Goal: Check status: Check status

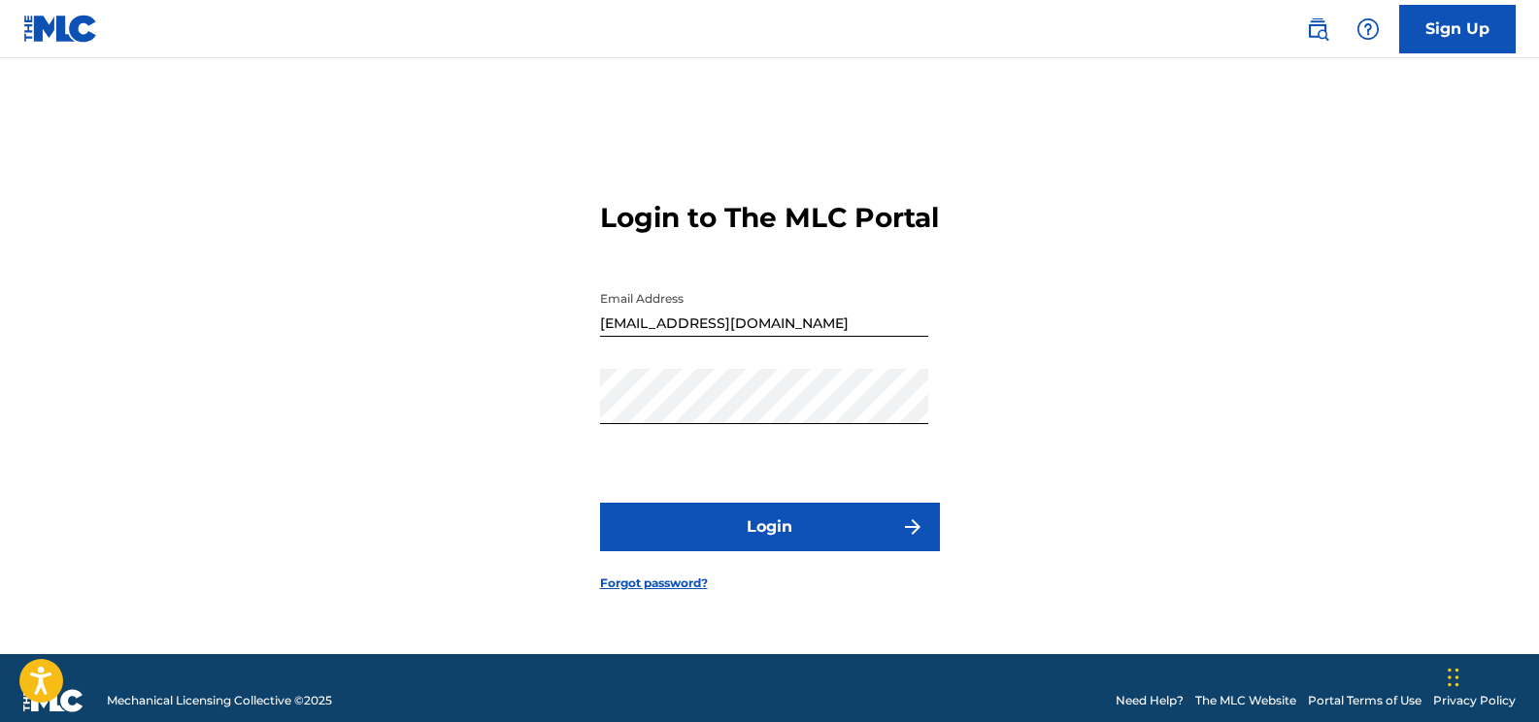
click at [772, 535] on button "Login" at bounding box center [770, 527] width 340 height 49
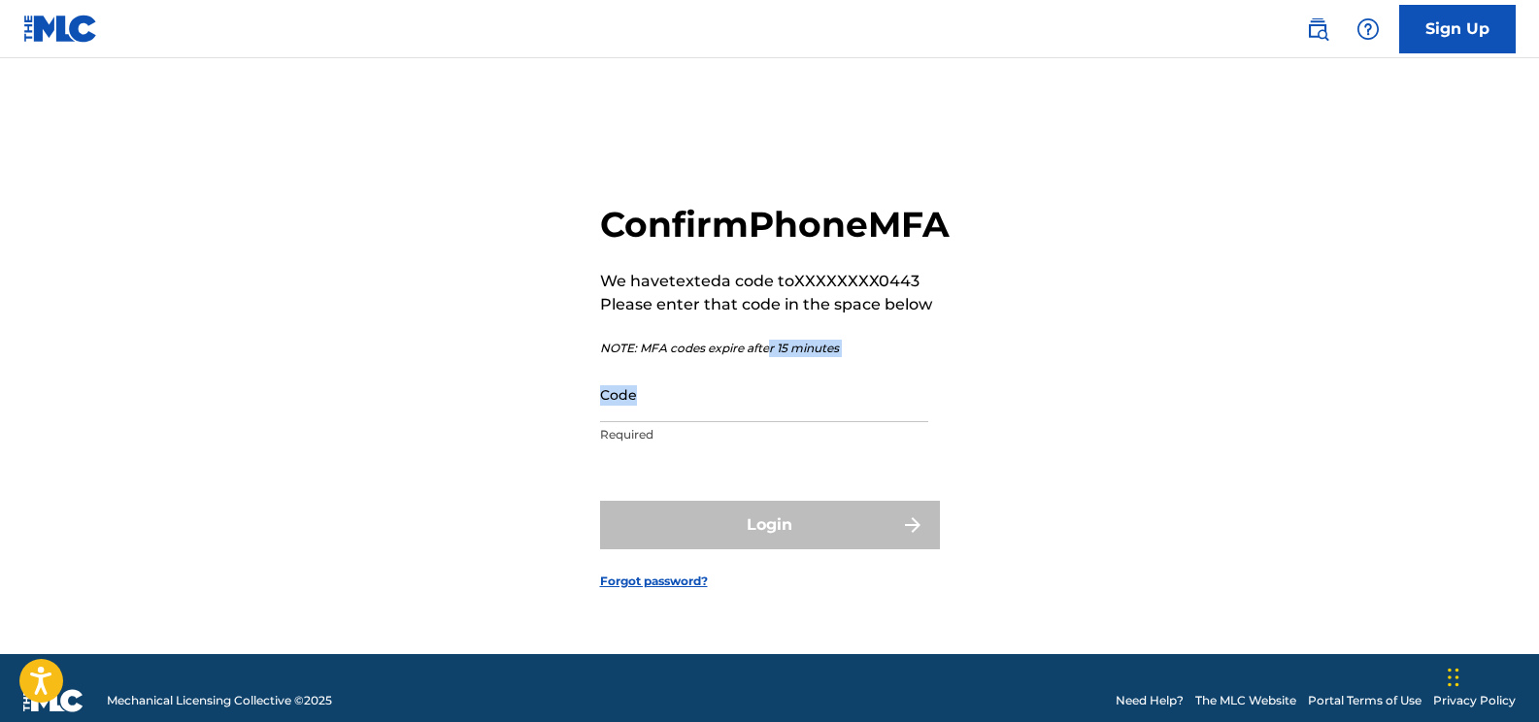
drag, startPoint x: 1092, startPoint y: 409, endPoint x: 759, endPoint y: 359, distance: 336.6
click at [759, 359] on div "Confirm Phone MFA We have texted a code to XXXXXXXX0443 Please enter that code …" at bounding box center [769, 381] width 1359 height 548
click at [1055, 410] on div "Confirm Phone MFA We have texted a code to XXXXXXXX0443 Please enter that code …" at bounding box center [769, 381] width 1359 height 548
click at [676, 421] on input "Code" at bounding box center [764, 394] width 328 height 55
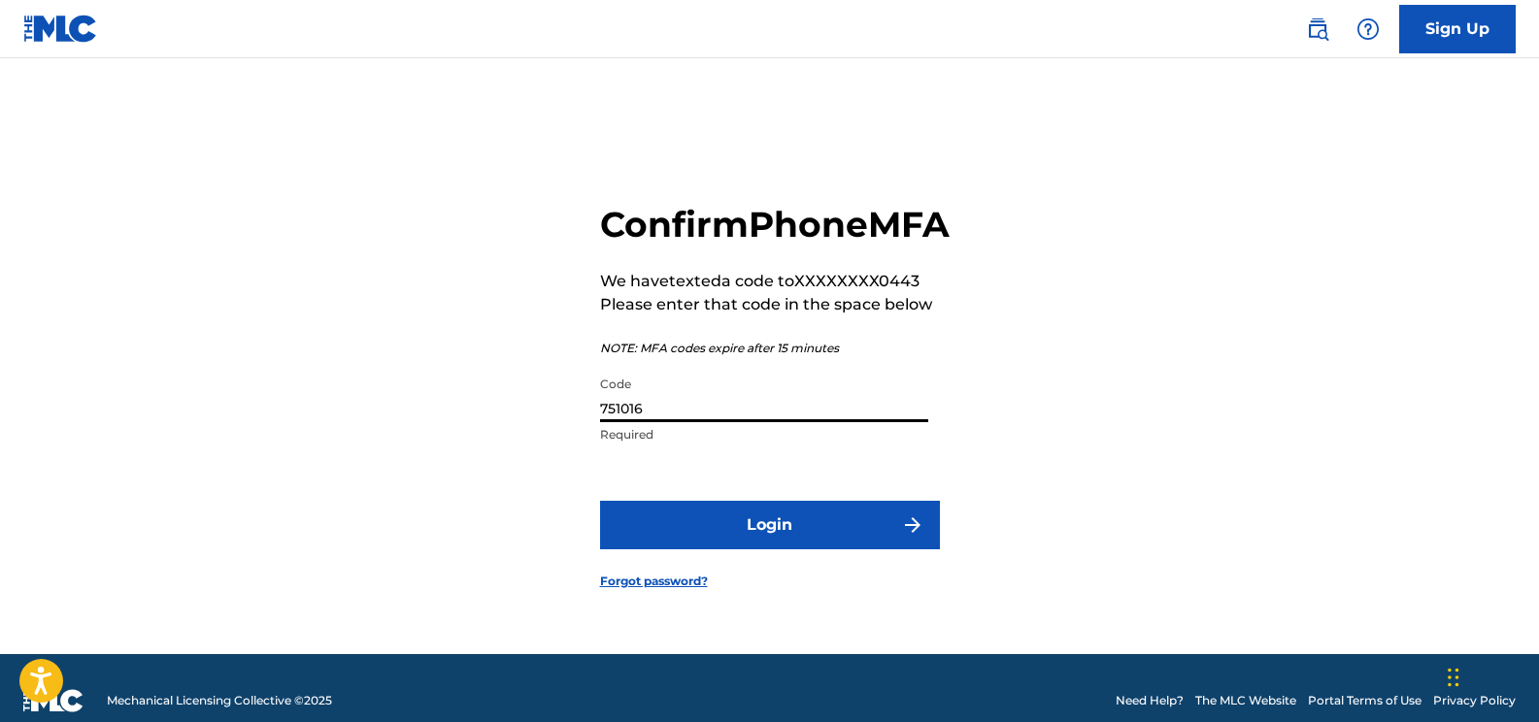
type input "751016"
click at [724, 545] on button "Login" at bounding box center [770, 525] width 340 height 49
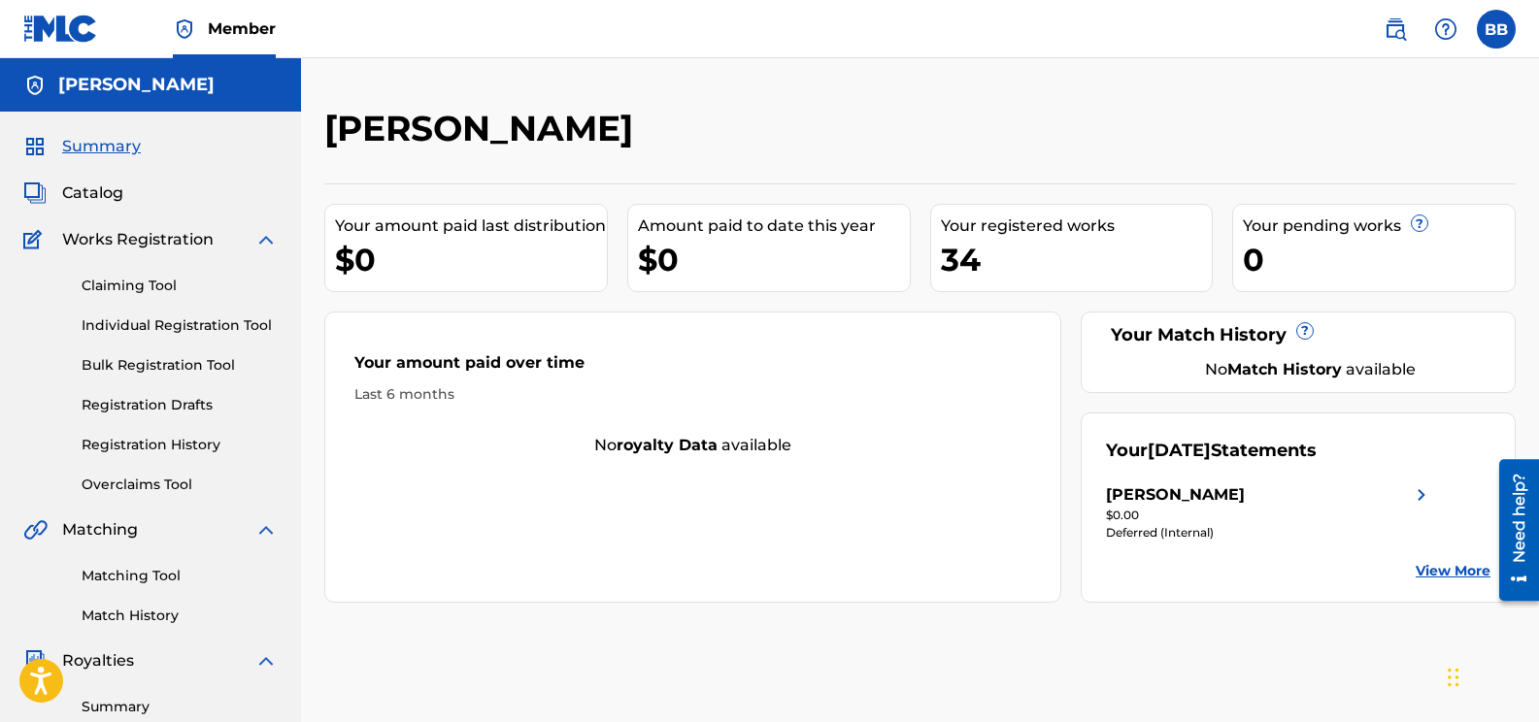
click at [1423, 497] on img at bounding box center [1421, 494] width 23 height 23
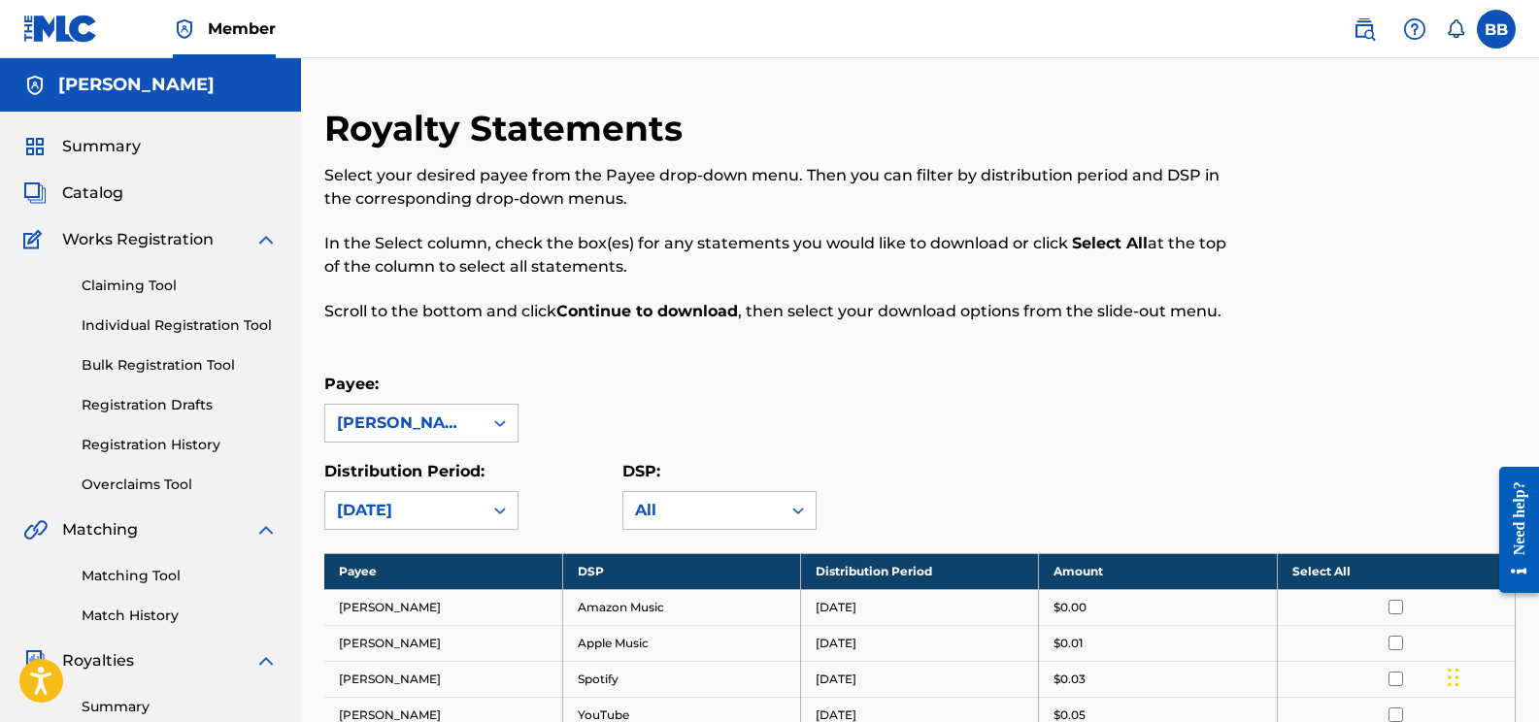
click at [83, 147] on span "Summary" at bounding box center [101, 146] width 79 height 23
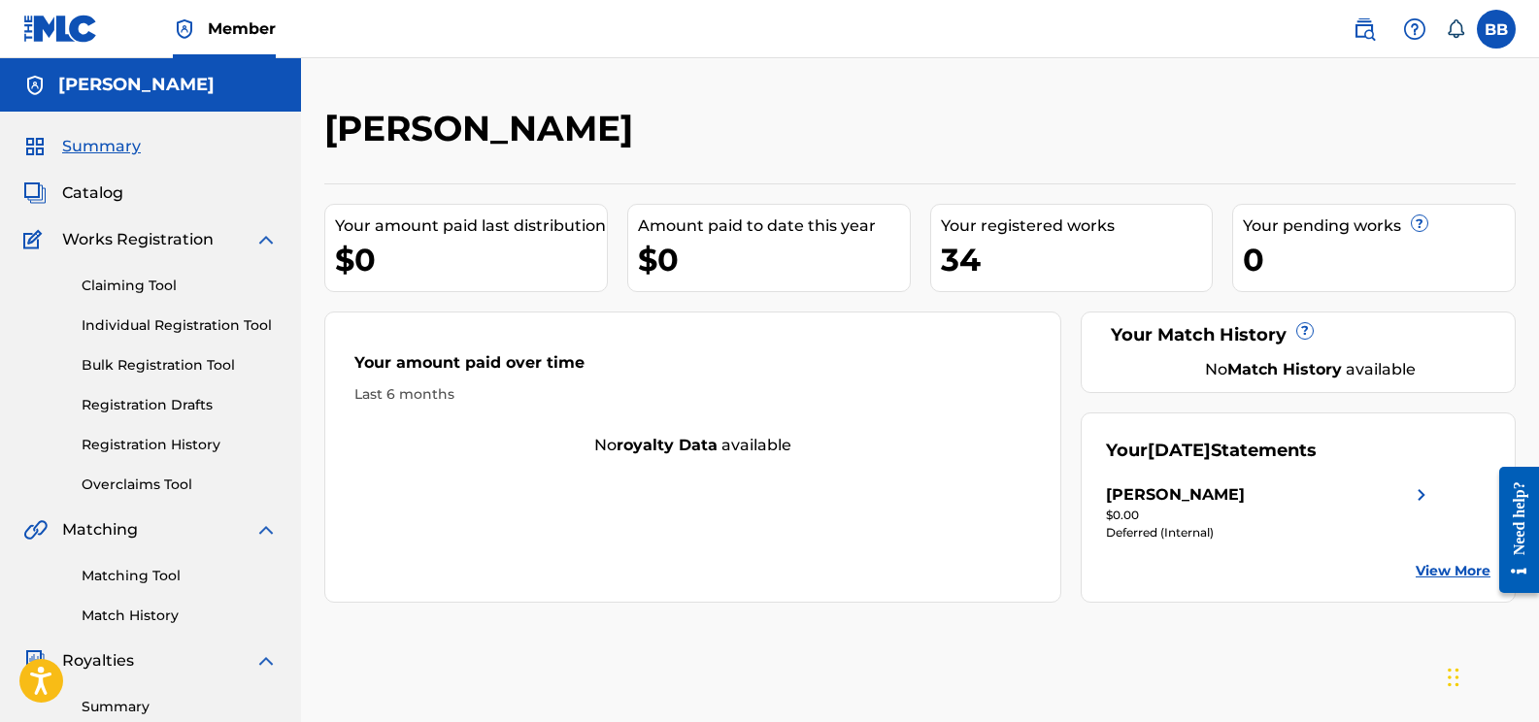
click at [1418, 494] on img at bounding box center [1421, 494] width 23 height 23
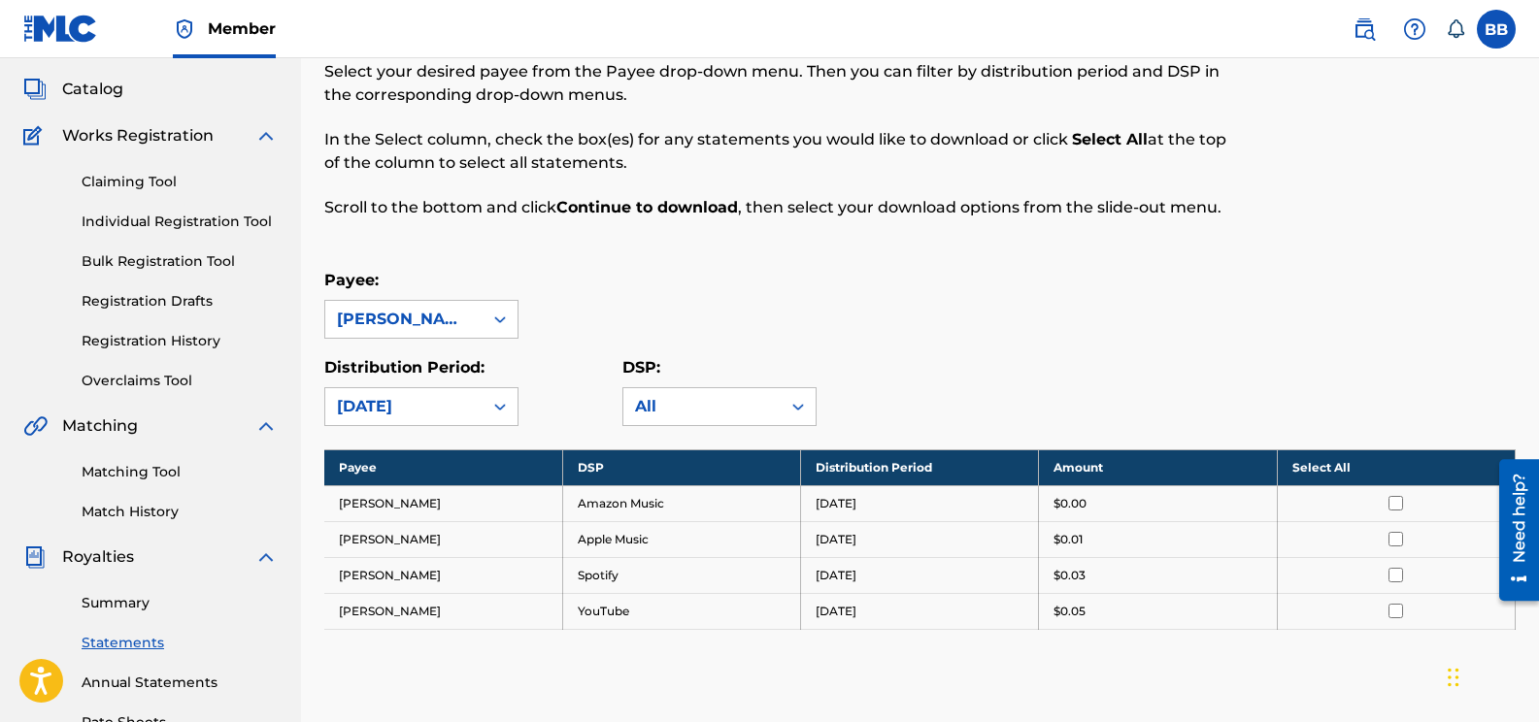
scroll to position [45, 0]
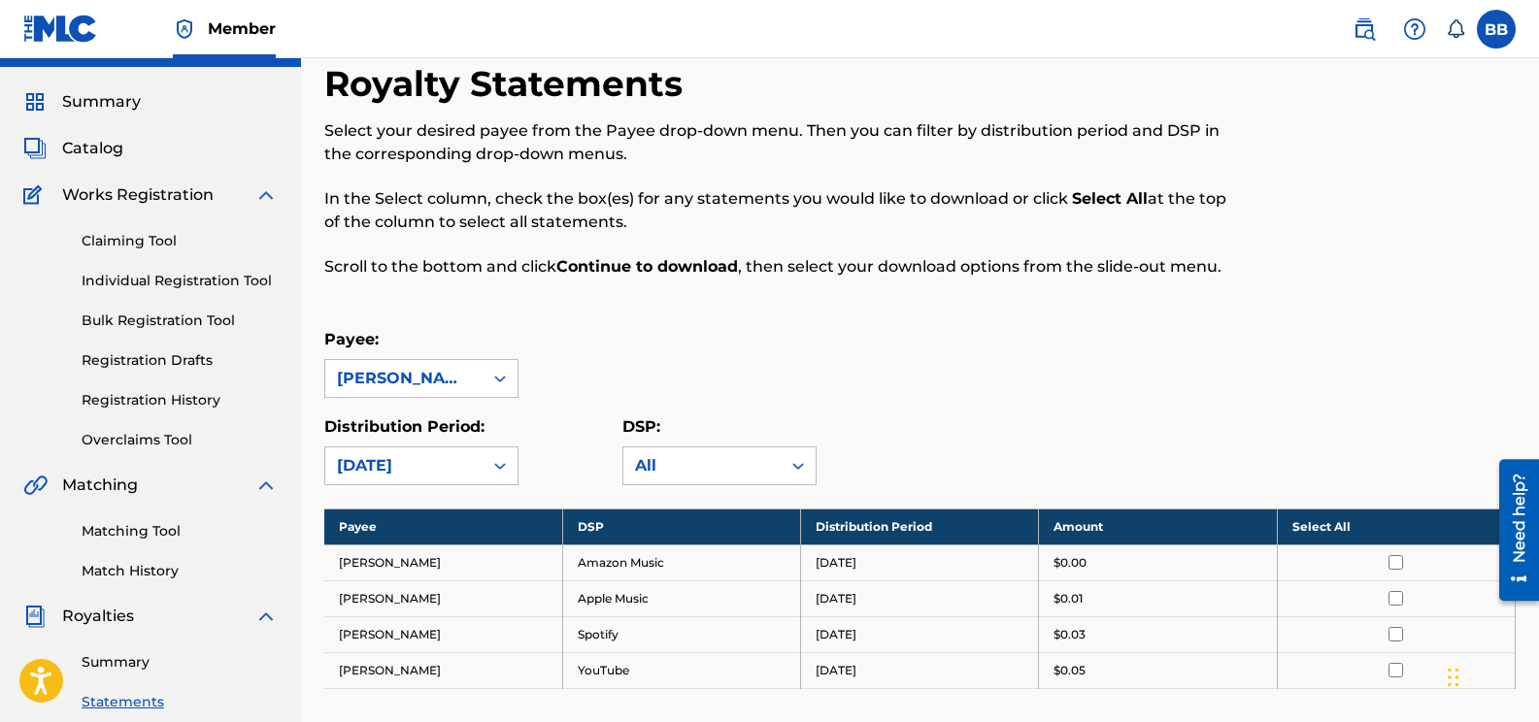
click at [1493, 31] on label at bounding box center [1496, 29] width 39 height 39
click at [1496, 29] on input "BB Brenda Best cici_100@hotmail.com Notification Preferences Profile Log out" at bounding box center [1496, 29] width 0 height 0
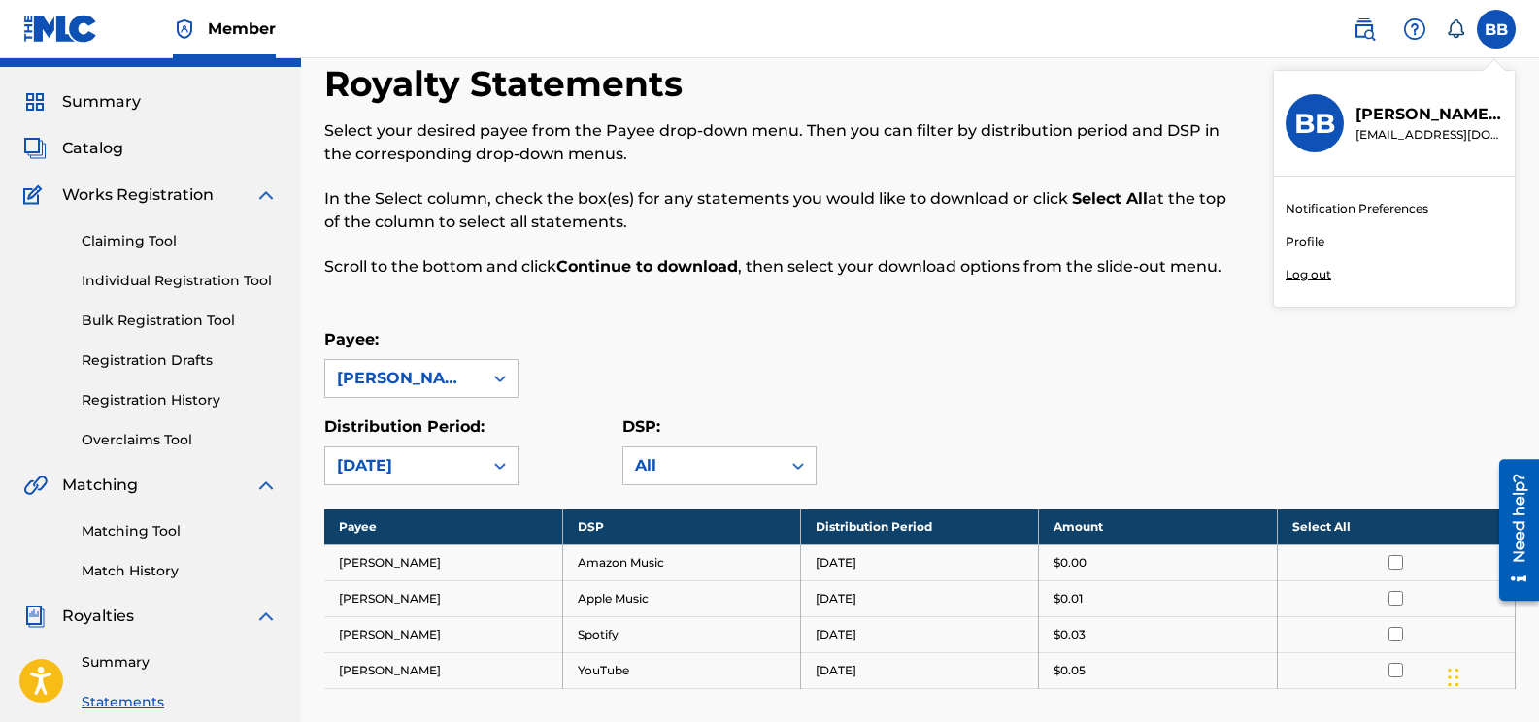
click at [1307, 271] on p "Log out" at bounding box center [1308, 274] width 46 height 17
click at [1496, 29] on input "BB Brenda Best cici_100@hotmail.com Notification Preferences Profile Log out" at bounding box center [1496, 29] width 0 height 0
